Goal: Transaction & Acquisition: Purchase product/service

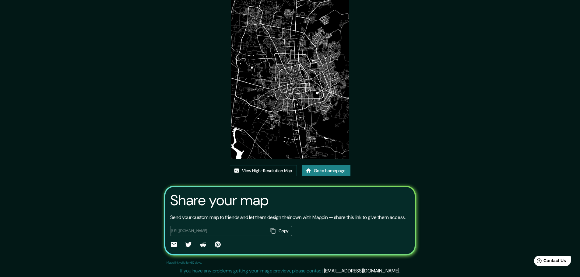
scroll to position [41, 0]
click at [330, 165] on link "Go to homepage" at bounding box center [326, 170] width 49 height 11
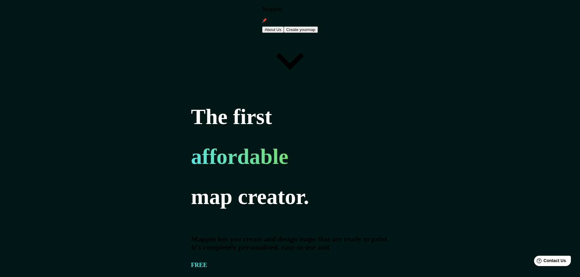
type input "[GEOGRAPHIC_DATA]"
